Goal: Task Accomplishment & Management: Use online tool/utility

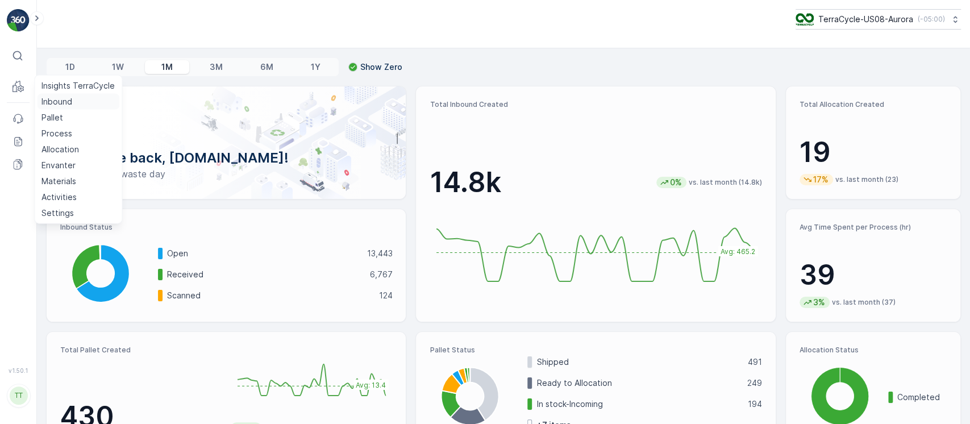
click at [44, 96] on p "Inbound" at bounding box center [56, 101] width 31 height 11
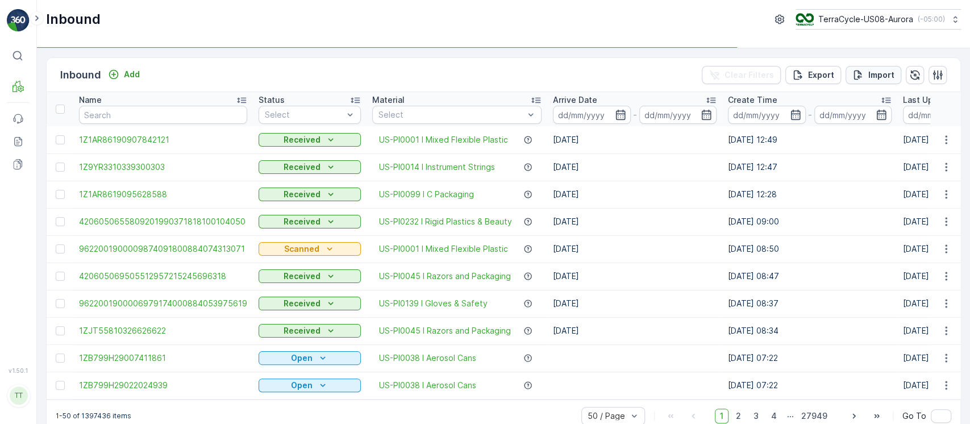
click at [872, 81] on button "Import" at bounding box center [874, 75] width 56 height 18
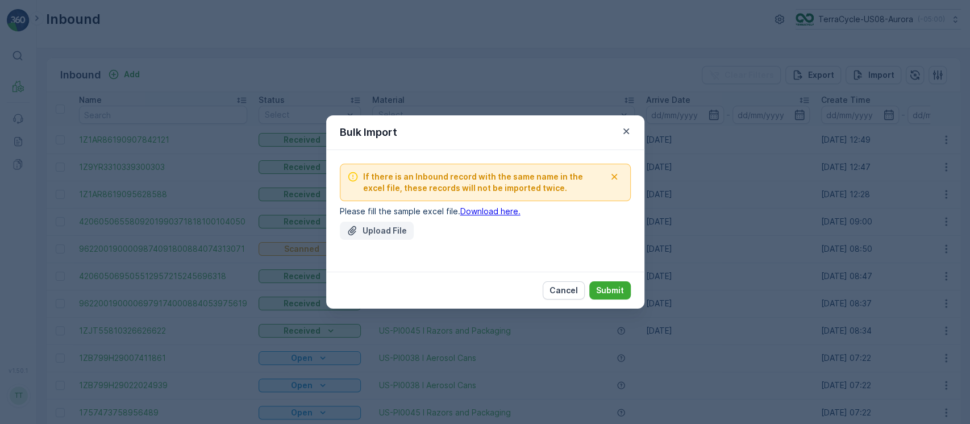
click at [394, 229] on p "Upload File" at bounding box center [385, 230] width 44 height 11
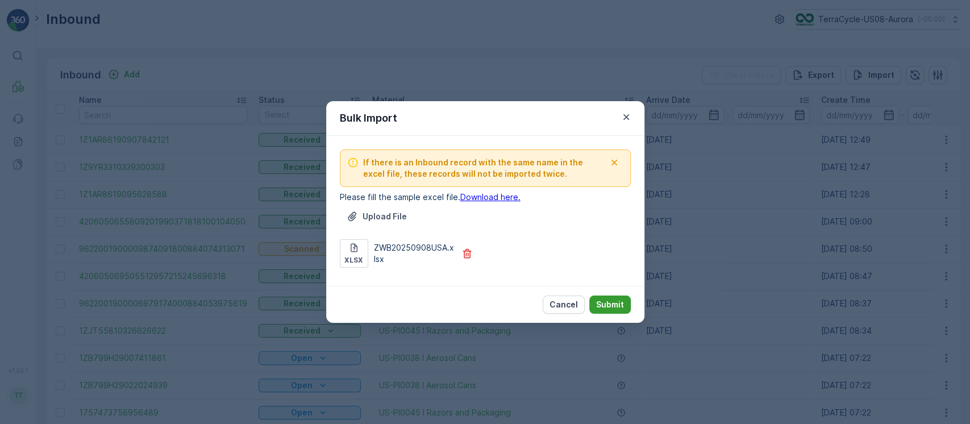
click at [609, 299] on p "Submit" at bounding box center [610, 304] width 28 height 11
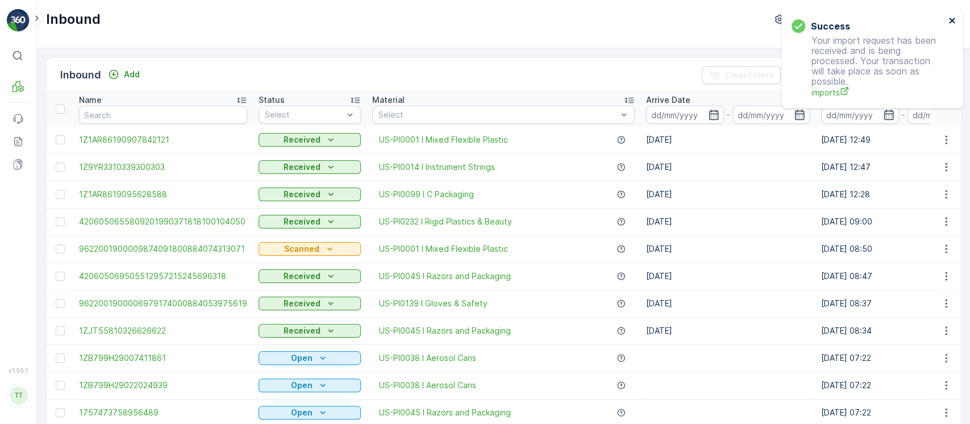
click at [950, 20] on icon "close" at bounding box center [953, 20] width 8 height 9
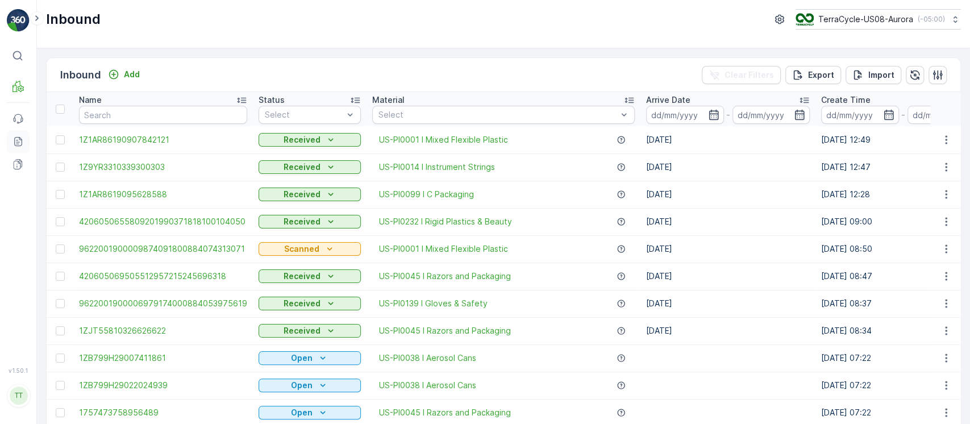
drag, startPoint x: 13, startPoint y: 142, endPoint x: 29, endPoint y: 134, distance: 17.8
click at [885, 69] on p "Import" at bounding box center [881, 74] width 26 height 11
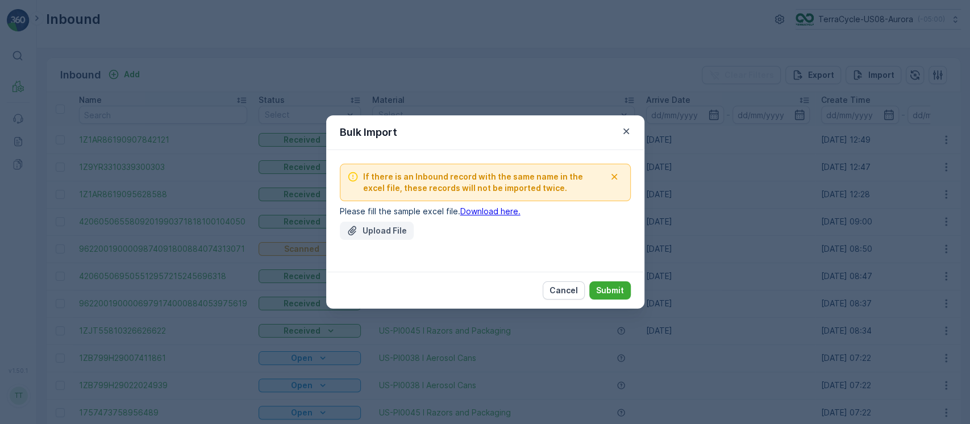
click at [382, 222] on button "Upload File" at bounding box center [377, 231] width 74 height 18
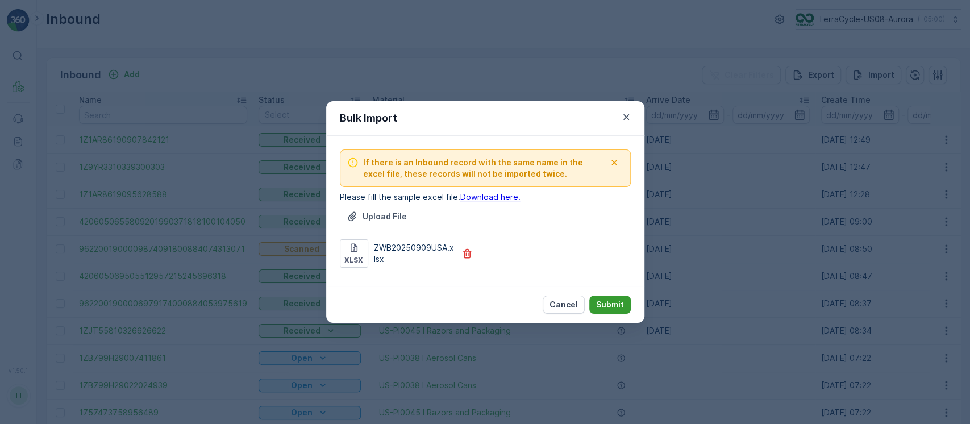
click at [607, 296] on button "Submit" at bounding box center [609, 305] width 41 height 18
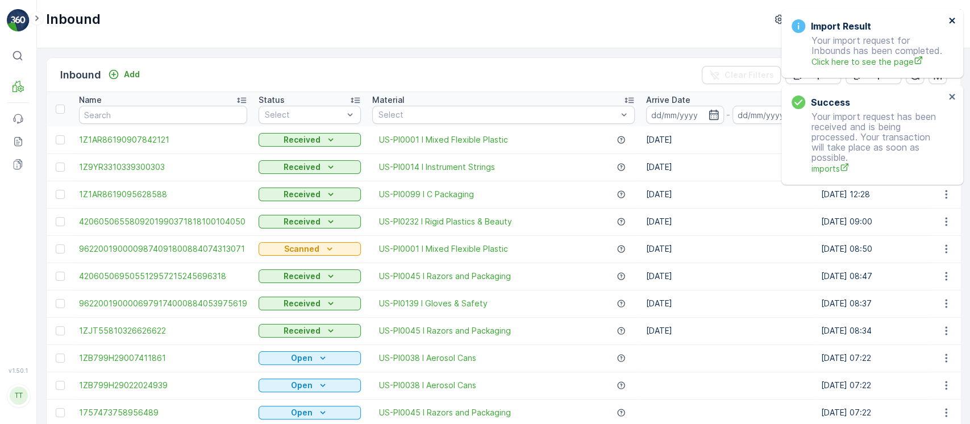
click at [949, 22] on icon "close" at bounding box center [953, 20] width 8 height 9
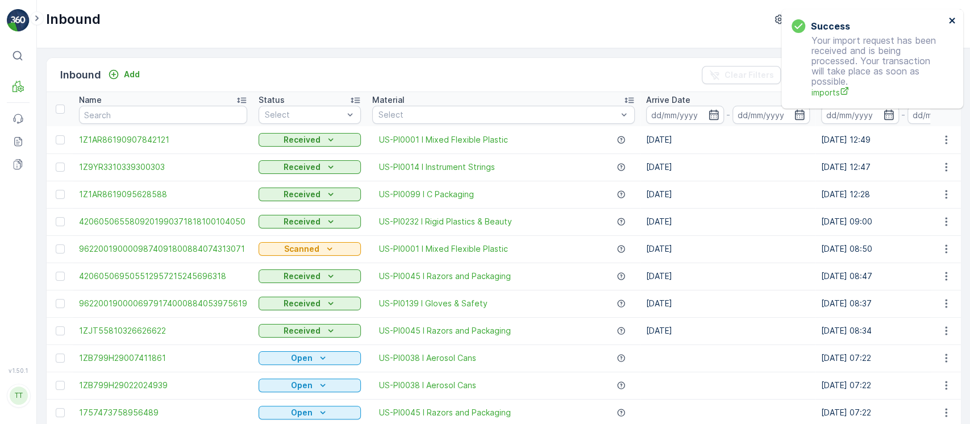
click at [949, 22] on icon "close" at bounding box center [953, 20] width 8 height 9
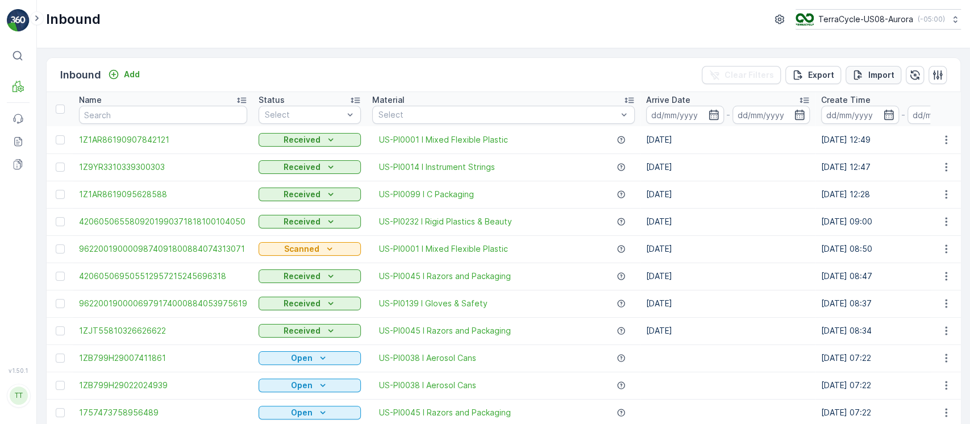
click at [885, 70] on p "Import" at bounding box center [881, 74] width 26 height 11
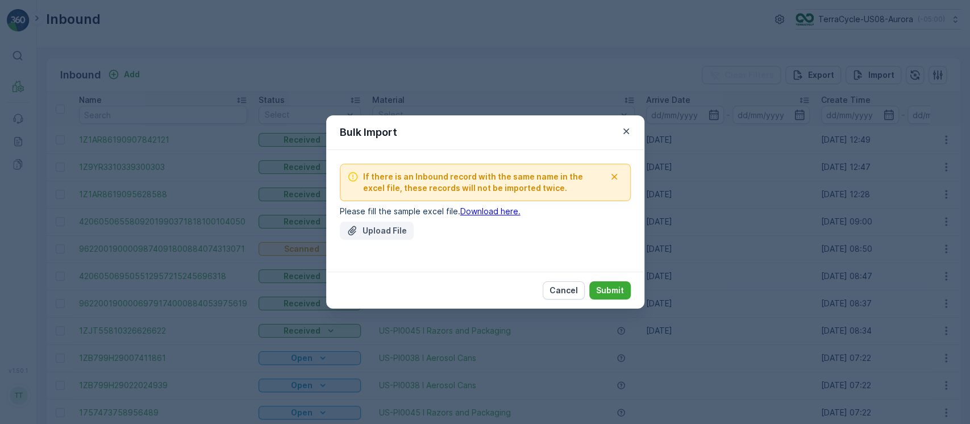
click at [396, 227] on p "Upload File" at bounding box center [385, 230] width 44 height 11
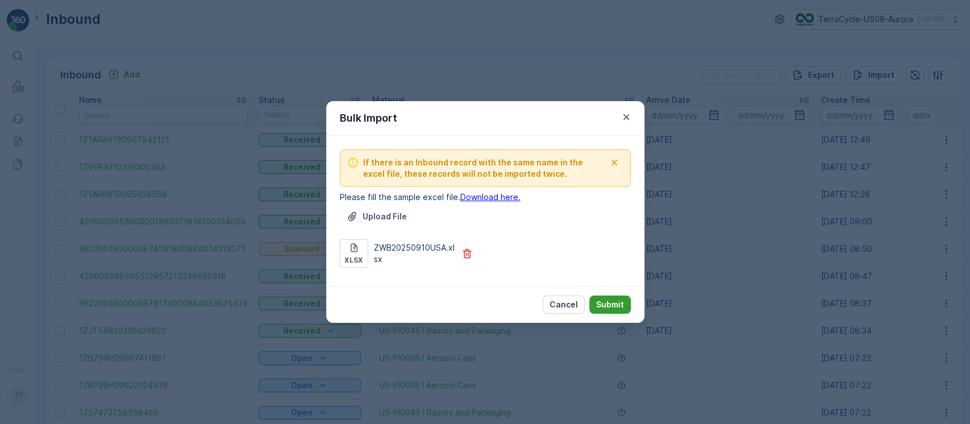
click at [608, 309] on p "Submit" at bounding box center [610, 304] width 28 height 11
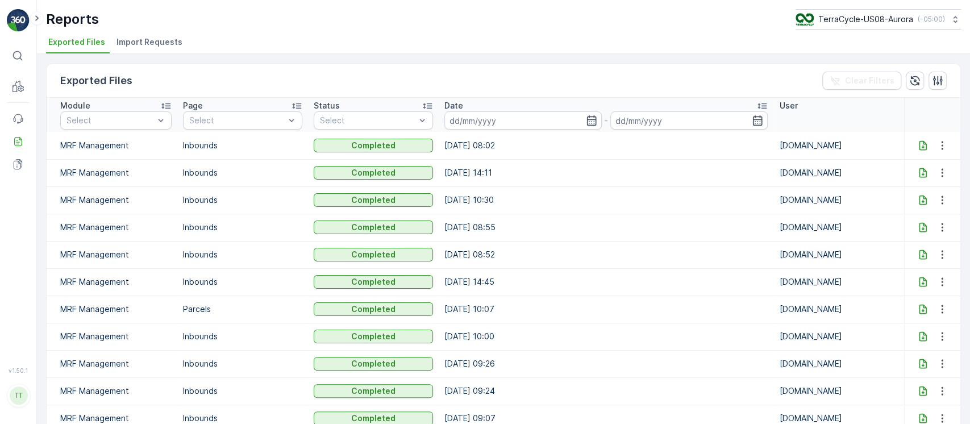
click at [134, 43] on span "Import Requests" at bounding box center [150, 41] width 66 height 11
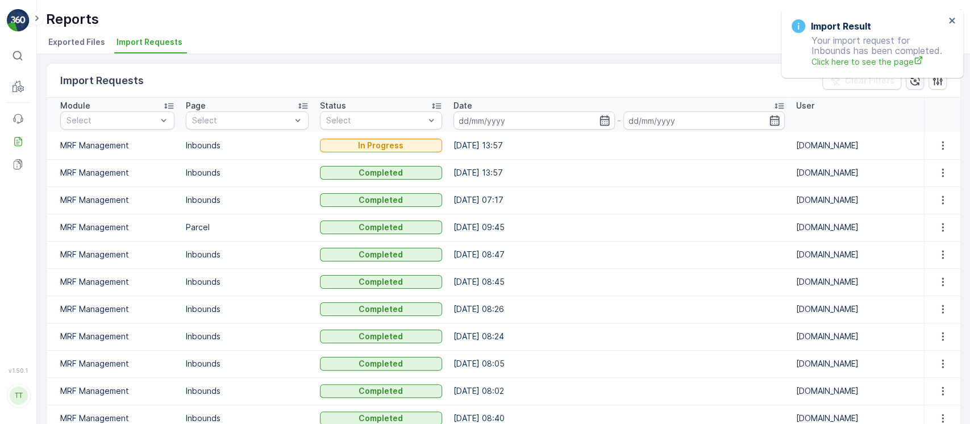
click at [918, 86] on button "button" at bounding box center [915, 81] width 18 height 18
